Goal: Task Accomplishment & Management: Manage account settings

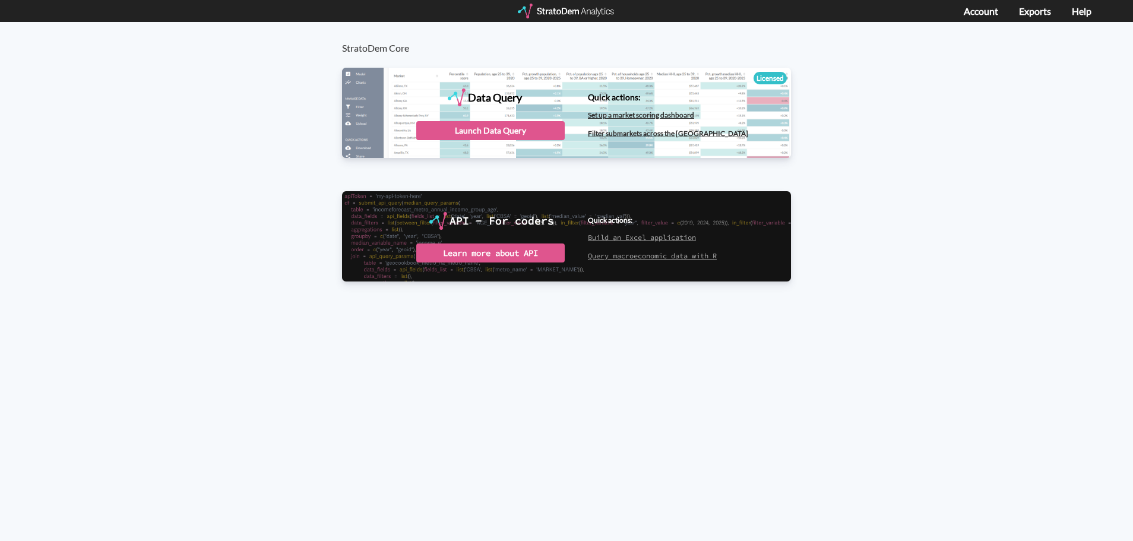
click at [377, 43] on h3 "StratoDem Core" at bounding box center [572, 37] width 461 height 31
click at [568, 7] on div at bounding box center [567, 11] width 98 height 15
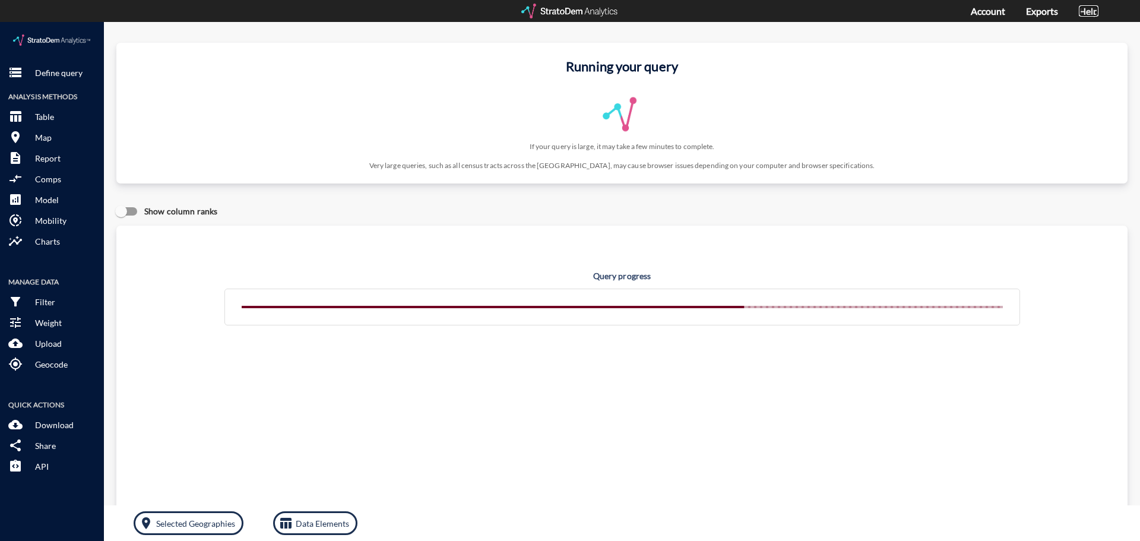
click at [1084, 7] on link "Help" at bounding box center [1089, 10] width 20 height 11
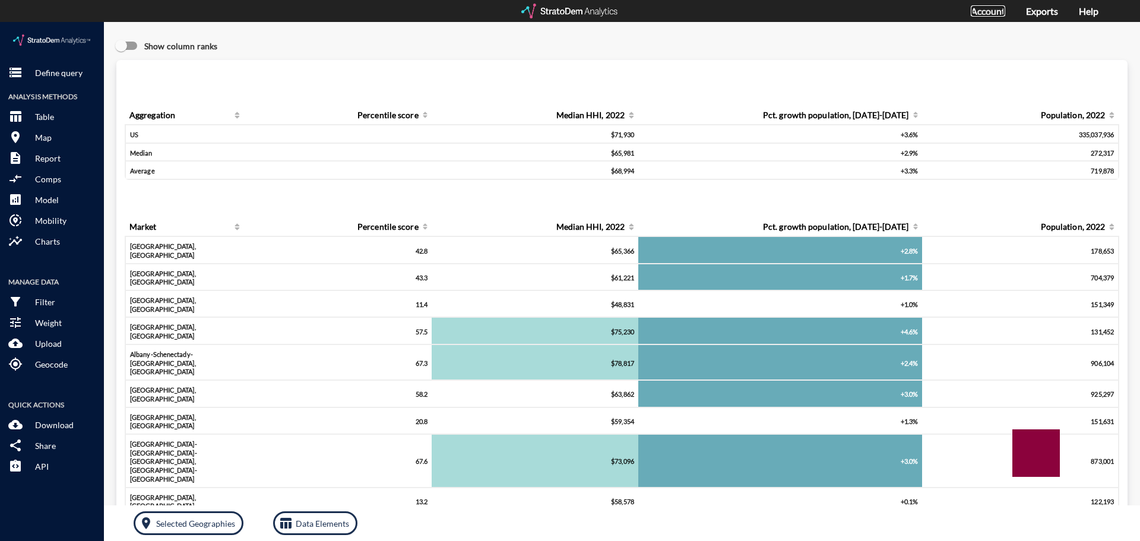
click at [975, 12] on link "Account" at bounding box center [988, 10] width 34 height 11
